Goal: Communication & Community: Connect with others

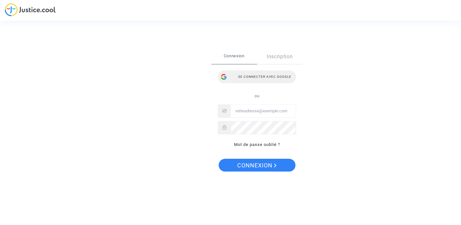
click at [243, 76] on div "Se connecter avec Google" at bounding box center [257, 76] width 78 height 13
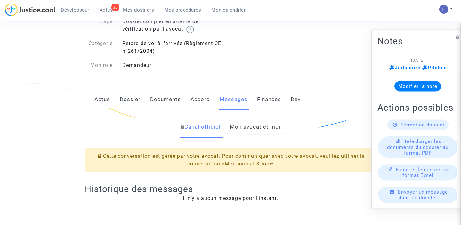
scroll to position [38, 0]
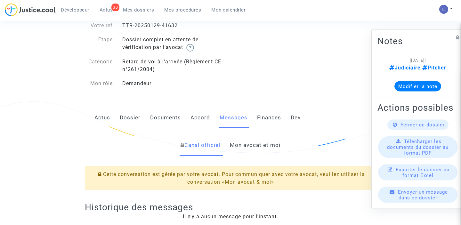
click at [262, 149] on link "Mon avocat et moi" at bounding box center [255, 145] width 51 height 21
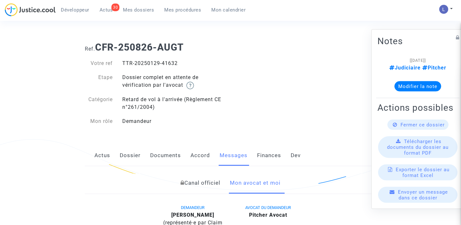
drag, startPoint x: 178, startPoint y: 63, endPoint x: 162, endPoint y: 64, distance: 15.4
click at [162, 63] on div "TTR-20250129-41632" at bounding box center [173, 63] width 113 height 8
copy div "41632"
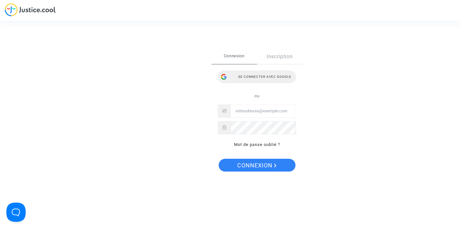
click at [254, 76] on div "Se connecter avec Google" at bounding box center [257, 76] width 78 height 13
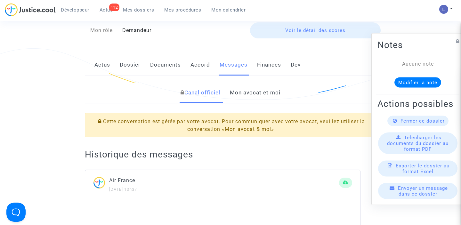
scroll to position [92, 0]
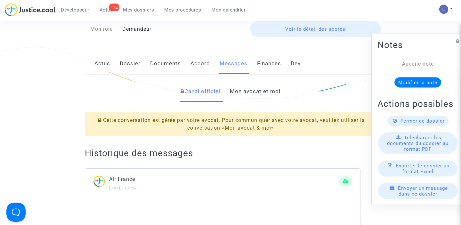
click at [250, 94] on link "Mon avocat et moi" at bounding box center [255, 91] width 51 height 21
